Goal: Transaction & Acquisition: Purchase product/service

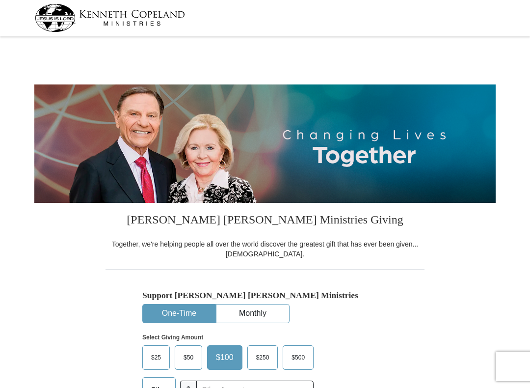
select select "SC"
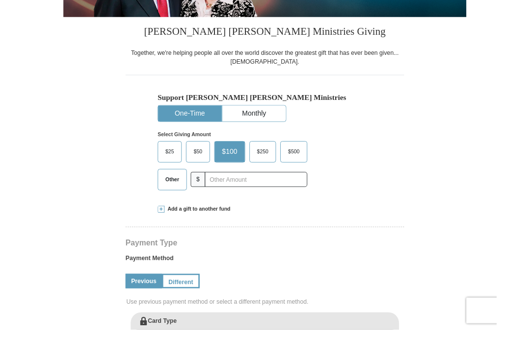
scroll to position [188, 0]
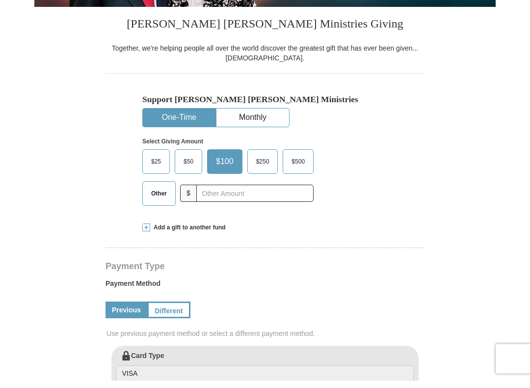
click at [156, 194] on span "Other" at bounding box center [159, 201] width 26 height 15
click at [0, 0] on input "Other" at bounding box center [0, 0] width 0 height 0
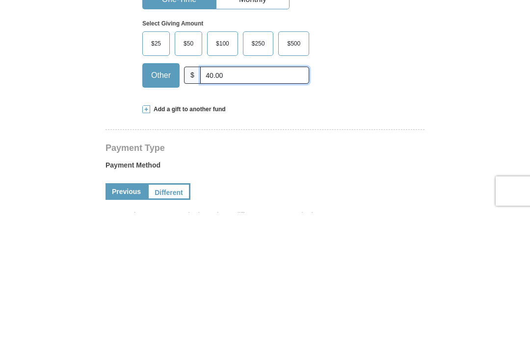
type input "40.00"
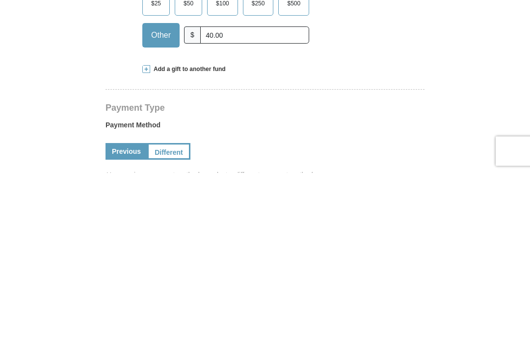
click at [154, 231] on span "Add a gift to another fund" at bounding box center [188, 235] width 76 height 8
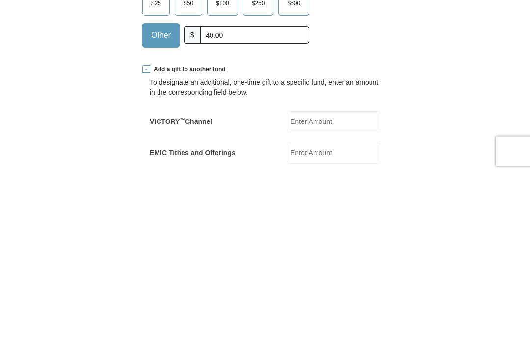
scroll to position [354, 0]
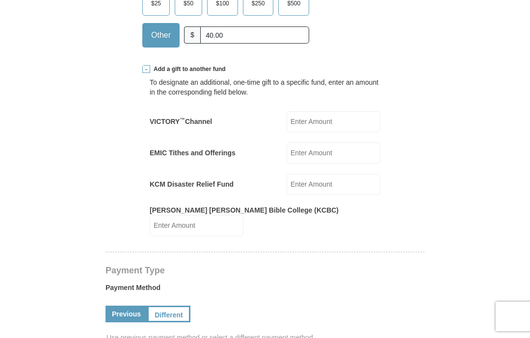
click at [205, 156] on label "EMIC Tithes and Offerings" at bounding box center [193, 153] width 86 height 10
click at [286, 156] on input "EMIC Tithes and Offerings" at bounding box center [333, 153] width 94 height 21
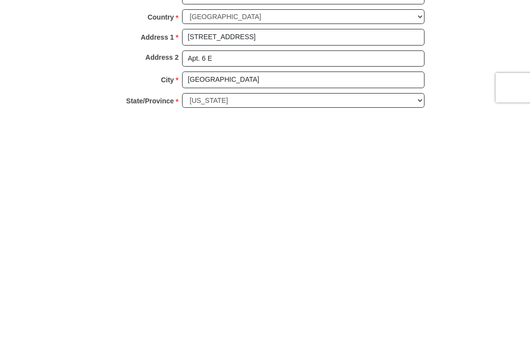
scroll to position [899, 0]
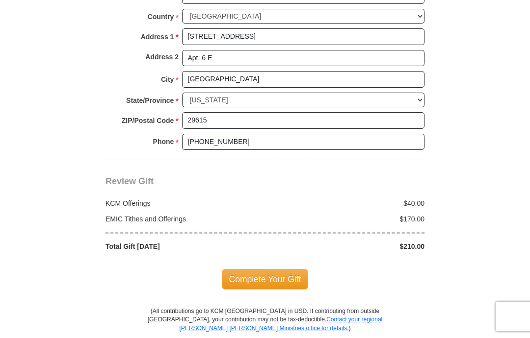
type input "170."
click at [280, 269] on span "Complete Your Gift" at bounding box center [265, 279] width 87 height 21
